Goal: Task Accomplishment & Management: Manage account settings

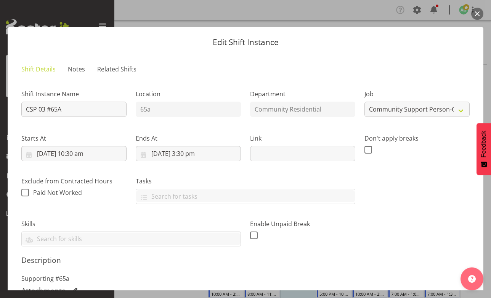
select select "3"
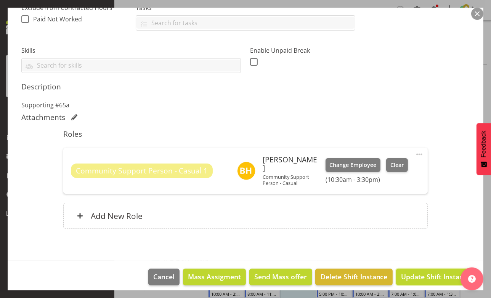
click at [438, 271] on span "Update Shift Instance" at bounding box center [436, 276] width 70 height 10
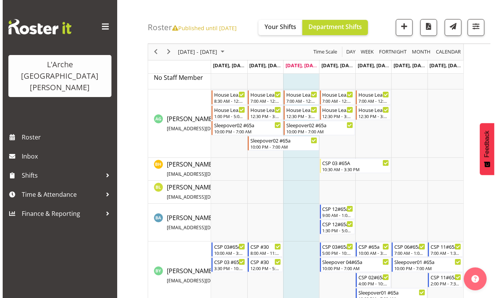
scroll to position [34, 0]
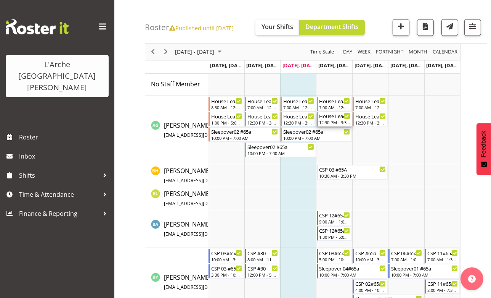
click at [339, 119] on div "House Leader 03#65a 12:30 PM - 3:30 PM" at bounding box center [335, 119] width 31 height 14
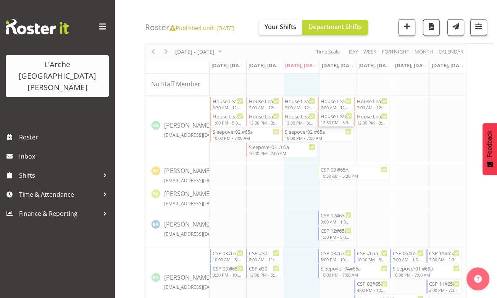
select select
select select "9"
select select "2025"
select select "15"
select select "30"
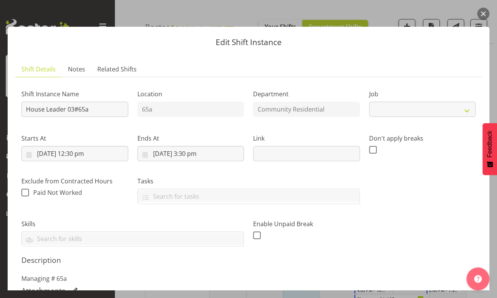
select select "1"
click at [189, 154] on input "[DATE] 3:30 pm" at bounding box center [190, 153] width 107 height 15
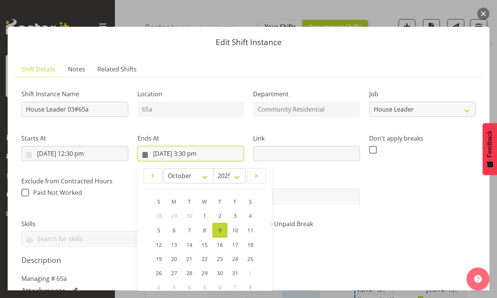
scroll to position [104, 0]
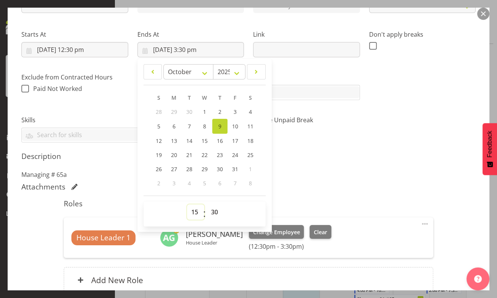
click at [192, 210] on select "00 01 02 03 04 05 06 07 08 09 10 11 12 13 14 15 16 17 18 19 20 21 22 23" at bounding box center [195, 211] width 17 height 15
select select "17"
click at [187, 204] on select "00 01 02 03 04 05 06 07 08 09 10 11 12 13 14 15 16 17 18 19 20 21 22 23" at bounding box center [195, 211] width 17 height 15
type input "[DATE] 5:30 pm"
click at [212, 212] on select "00 01 02 03 04 05 06 07 08 09 10 11 12 13 14 15 16 17 18 19 20 21 22 23 24 25 2…" at bounding box center [215, 211] width 17 height 15
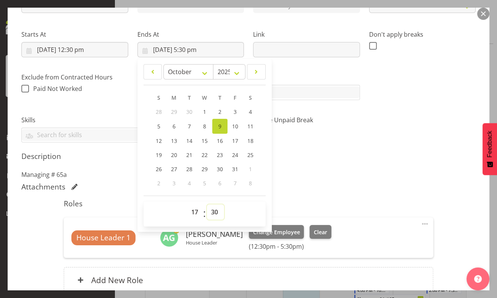
select select "0"
click at [207, 204] on select "00 01 02 03 04 05 06 07 08 09 10 11 12 13 14 15 16 17 18 19 20 21 22 23 24 25 2…" at bounding box center [215, 211] width 17 height 15
type input "[DATE] 5:00 pm"
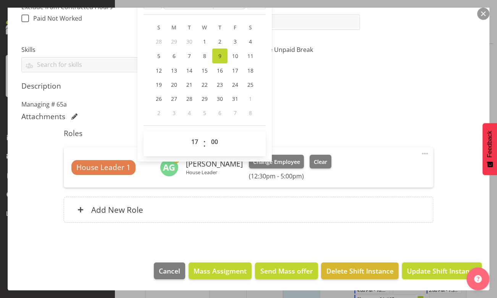
click at [431, 266] on span "Update Shift Instance" at bounding box center [442, 270] width 70 height 10
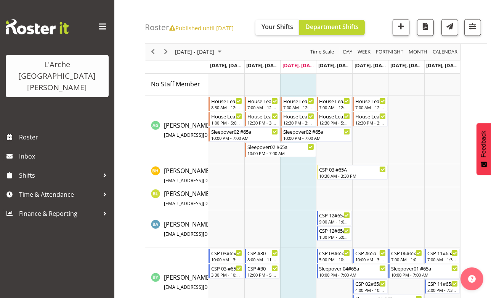
scroll to position [0, 0]
